Goal: Navigation & Orientation: Find specific page/section

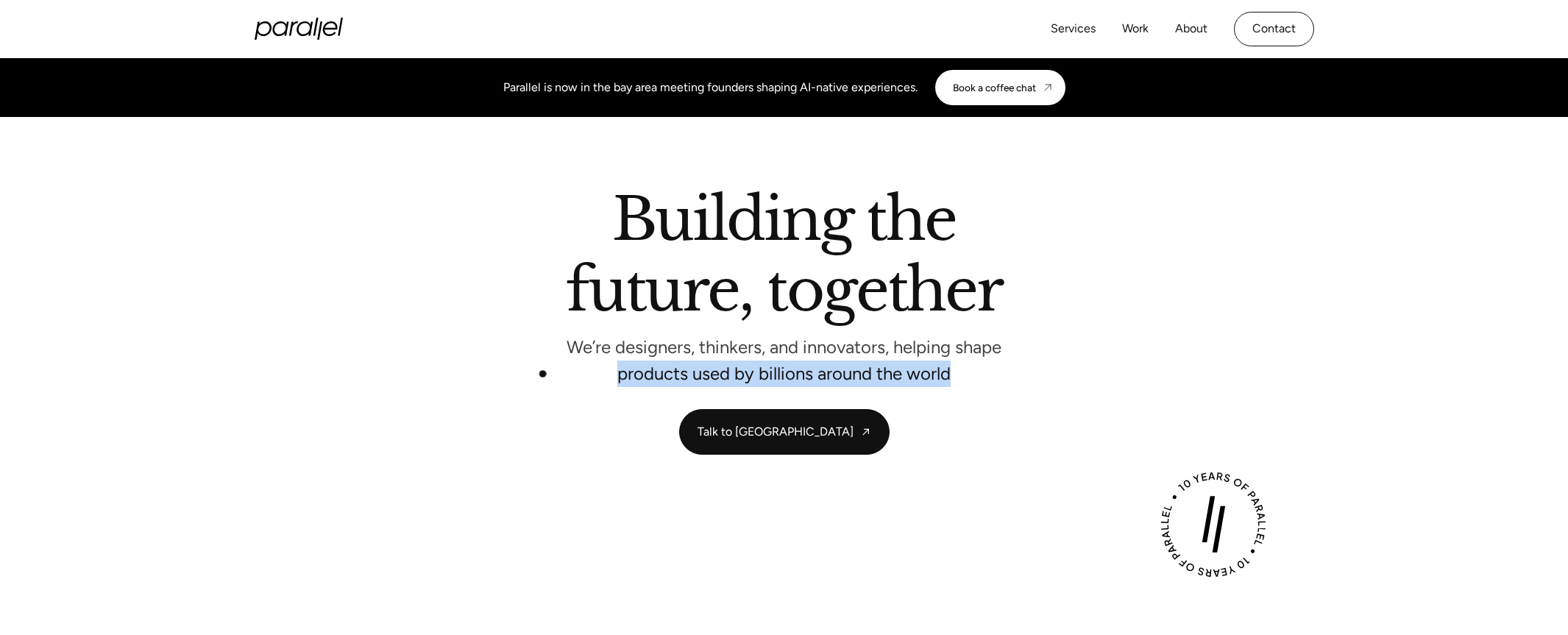
drag, startPoint x: 968, startPoint y: 373, endPoint x: 560, endPoint y: 350, distance: 408.6
click at [549, 355] on div "Building the future, together We’re designers, thinkers, and innovators, helpin…" at bounding box center [784, 285] width 1001 height 189
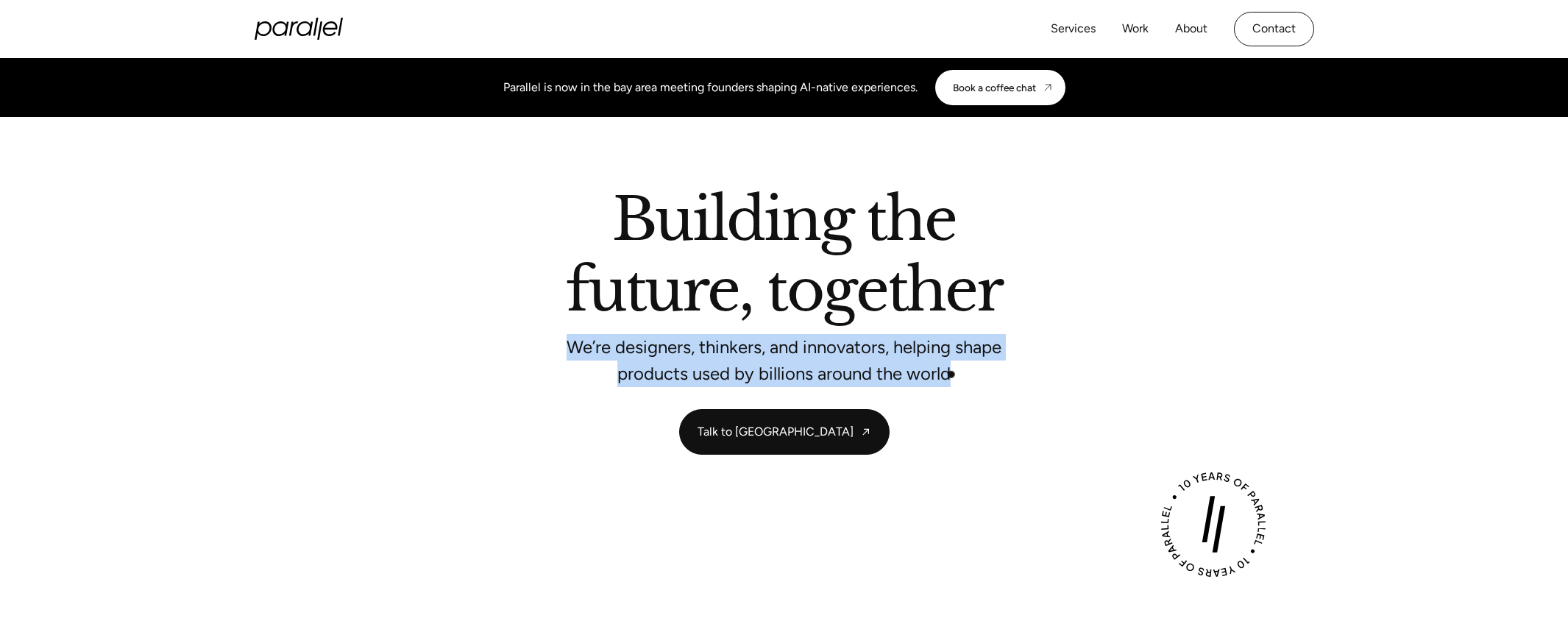
drag, startPoint x: 567, startPoint y: 344, endPoint x: 952, endPoint y: 375, distance: 386.2
click at [952, 375] on p "We’re designers, thinkers, and innovators, helping shape products used by billi…" at bounding box center [784, 360] width 442 height 39
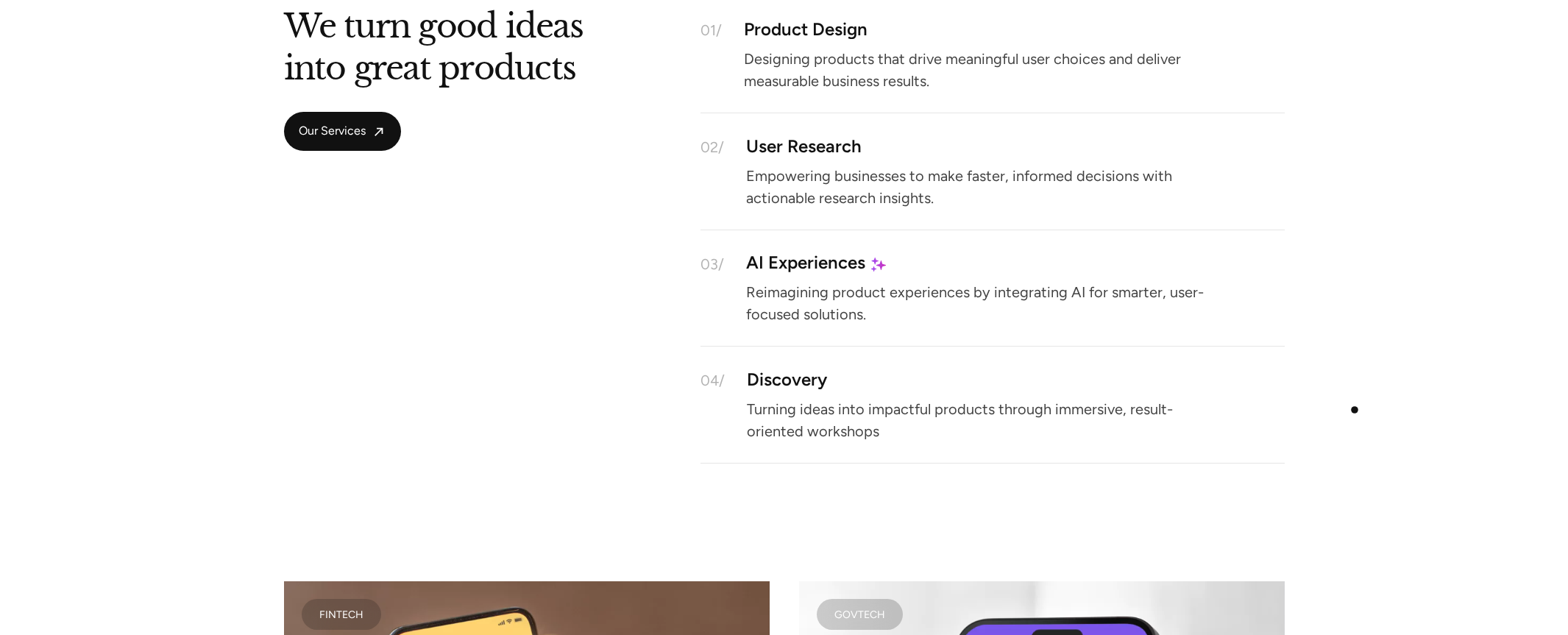
scroll to position [2093, 0]
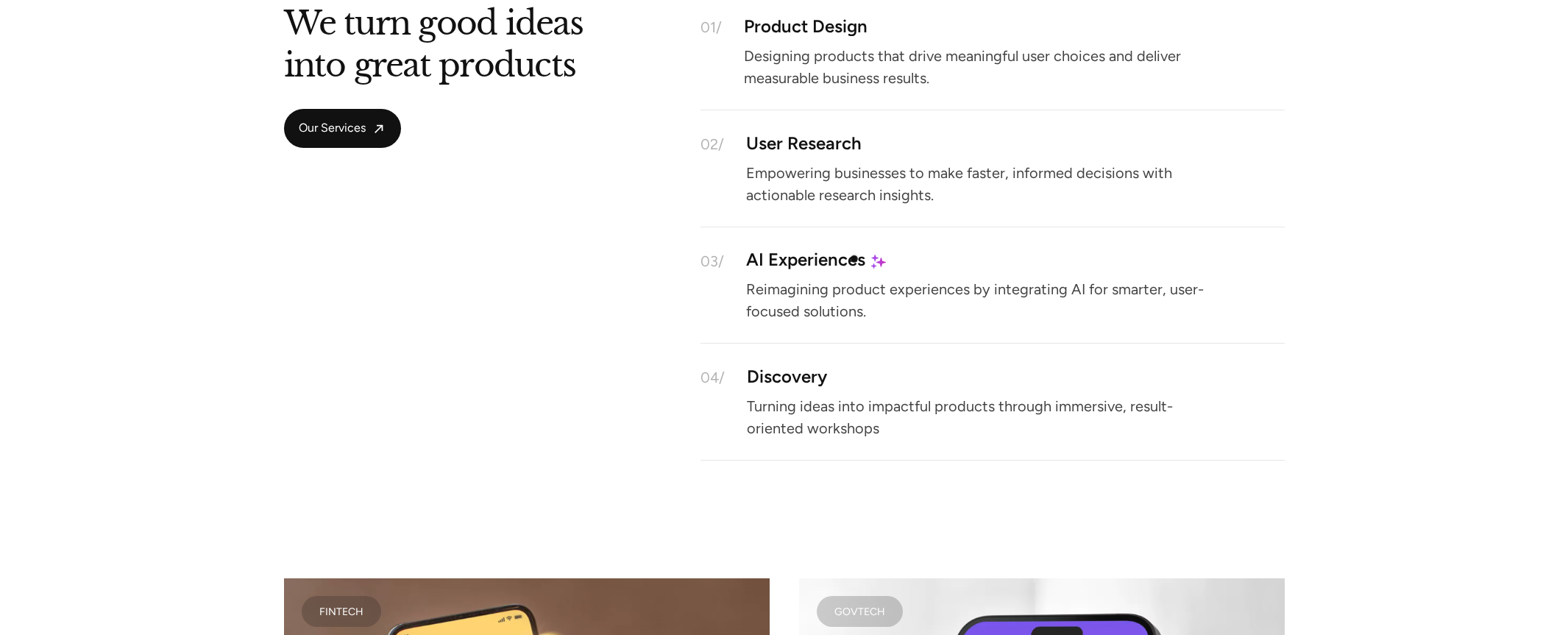
click at [833, 258] on div "AI Experiences" at bounding box center [806, 260] width 119 height 12
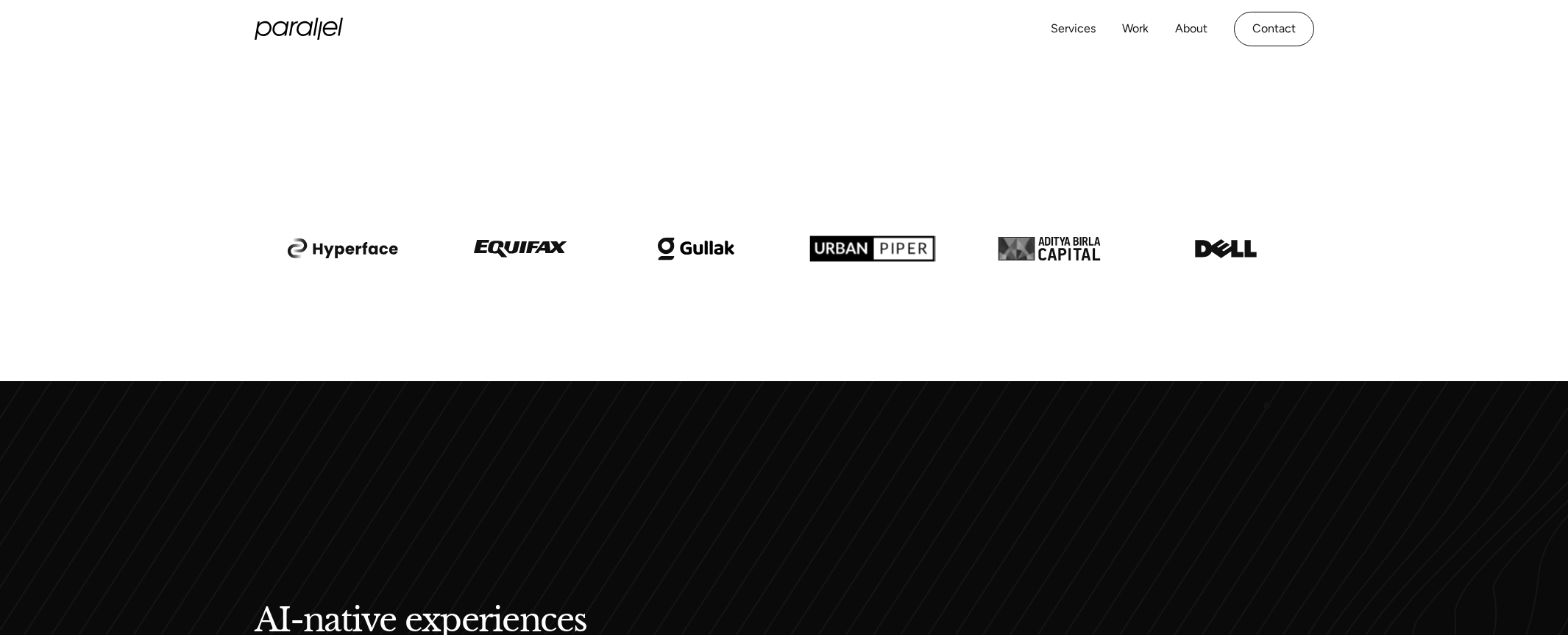
scroll to position [0, 0]
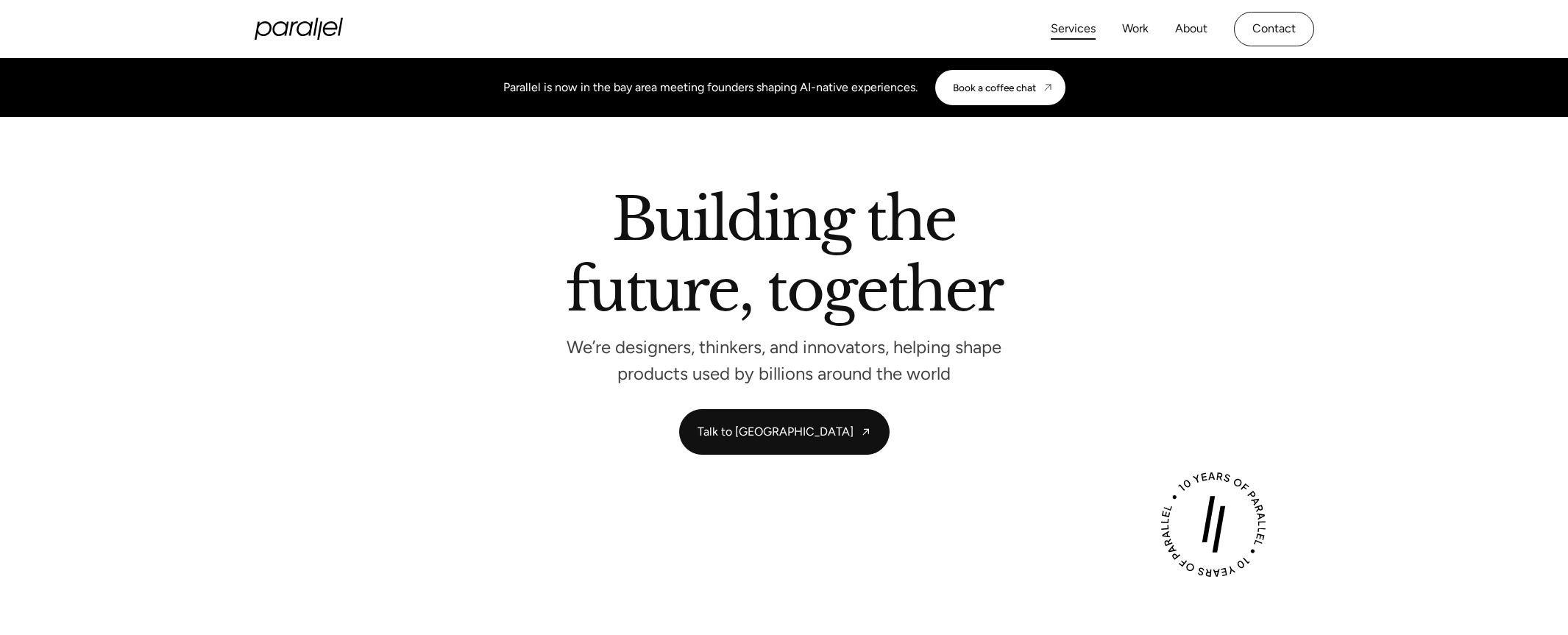
click at [1083, 30] on link "Services" at bounding box center [1073, 29] width 45 height 21
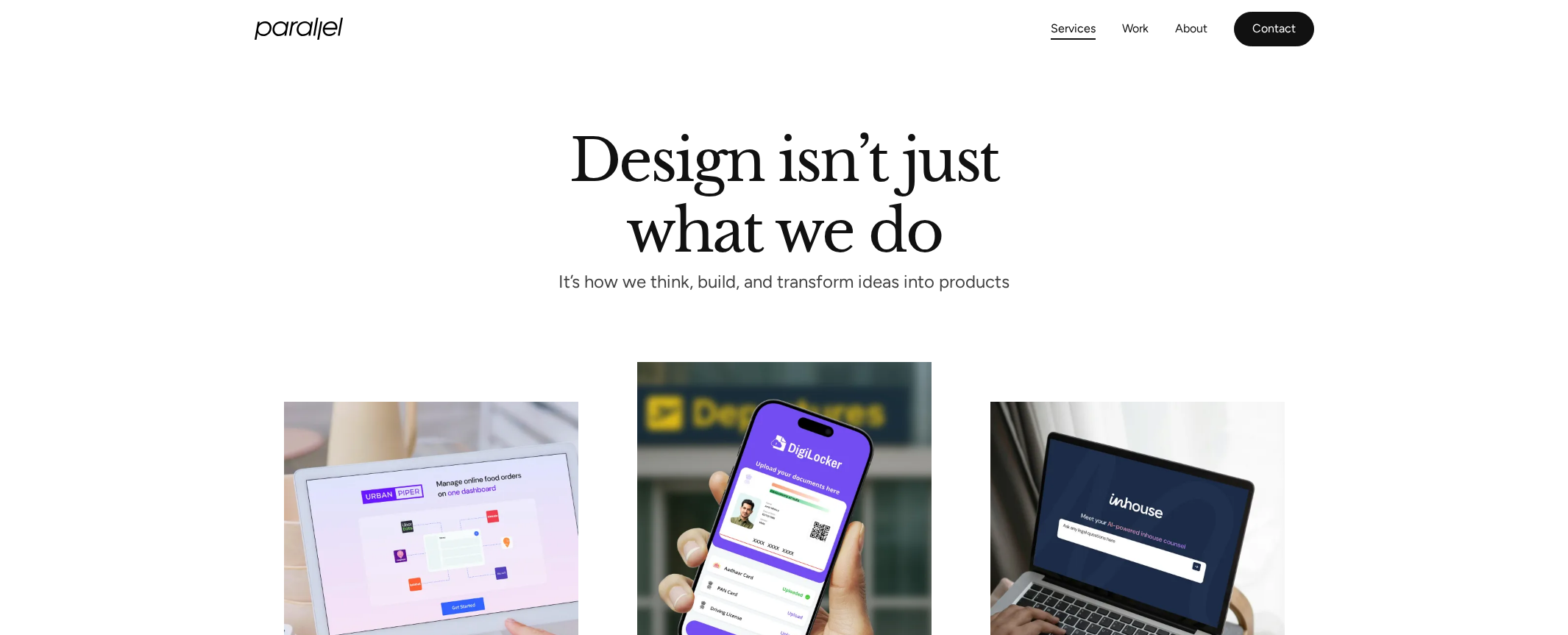
click at [1298, 18] on link "Contact" at bounding box center [1274, 28] width 80 height 34
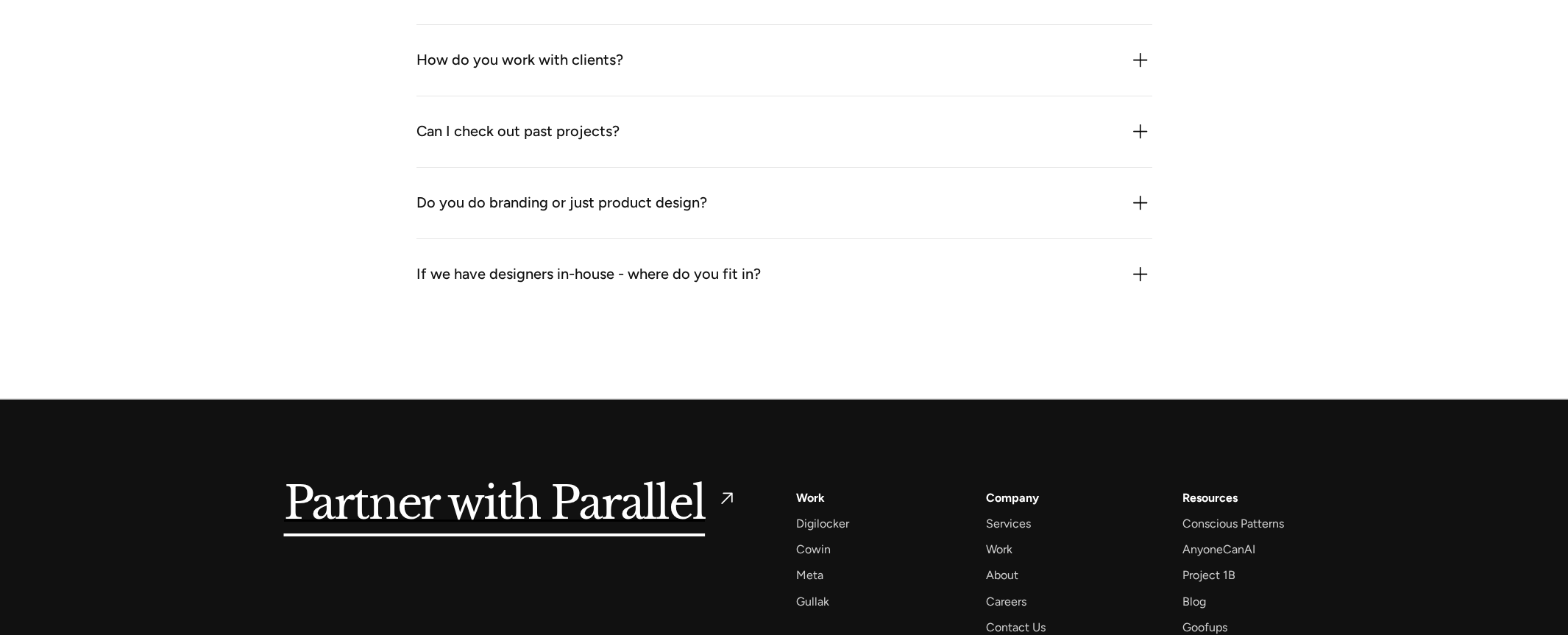
scroll to position [1917, 0]
